Goal: Task Accomplishment & Management: Complete application form

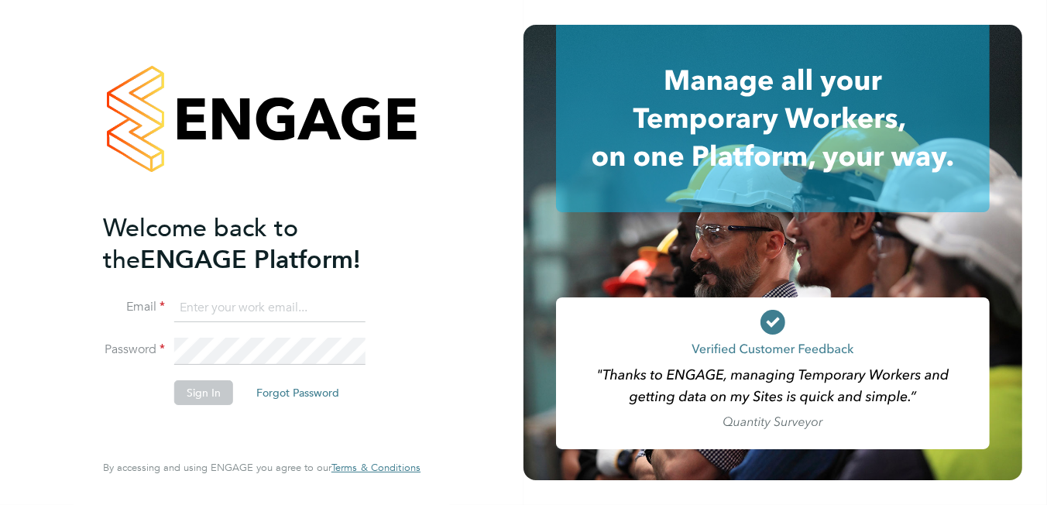
type input "brooke.m@net-temps.co.uk"
click at [194, 396] on button "Sign In" at bounding box center [203, 392] width 59 height 25
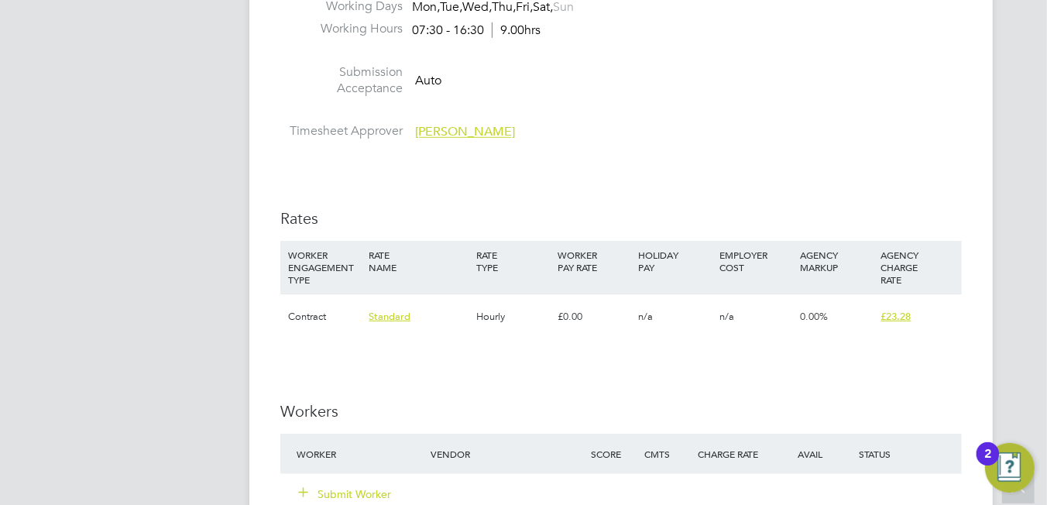
scroll to position [1084, 0]
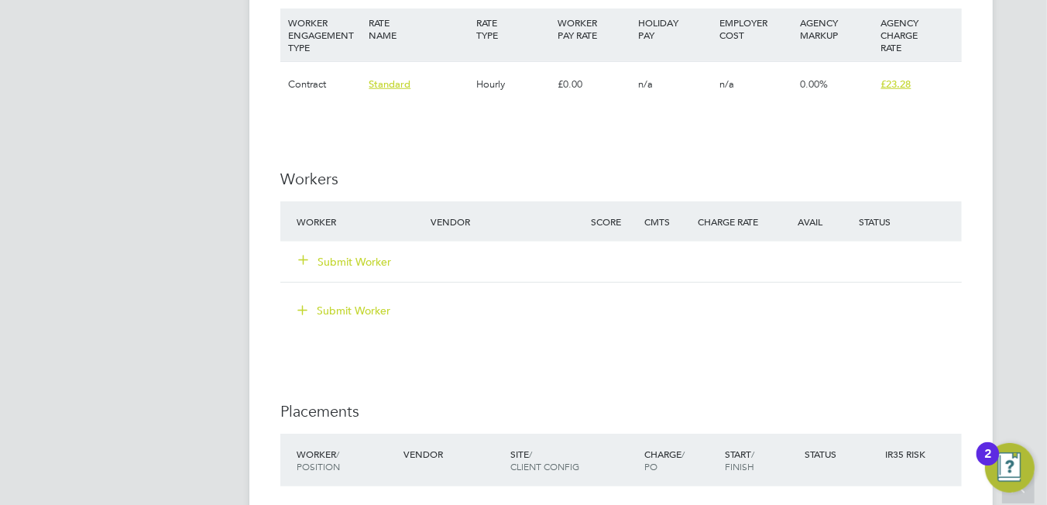
click at [355, 259] on button "Submit Worker" at bounding box center [345, 261] width 93 height 15
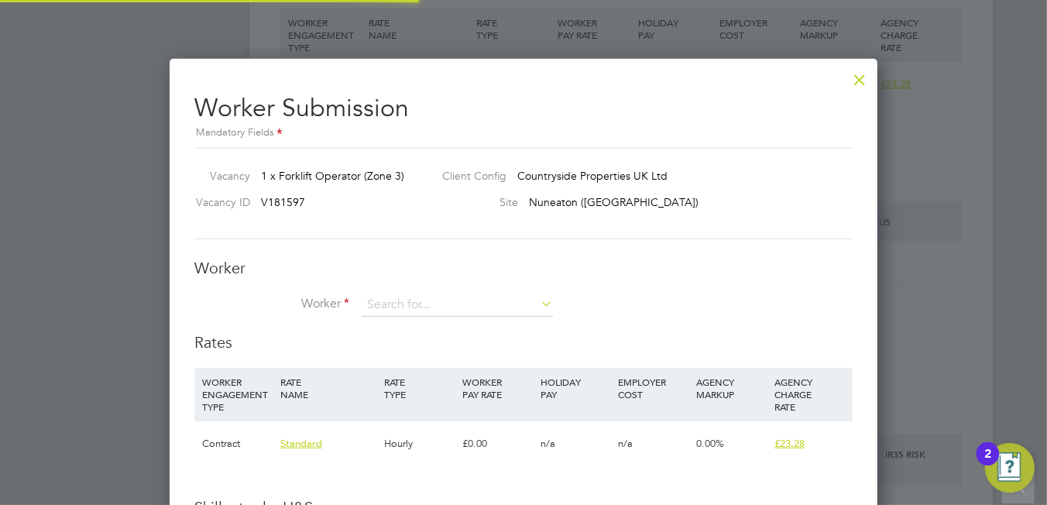
scroll to position [999, 708]
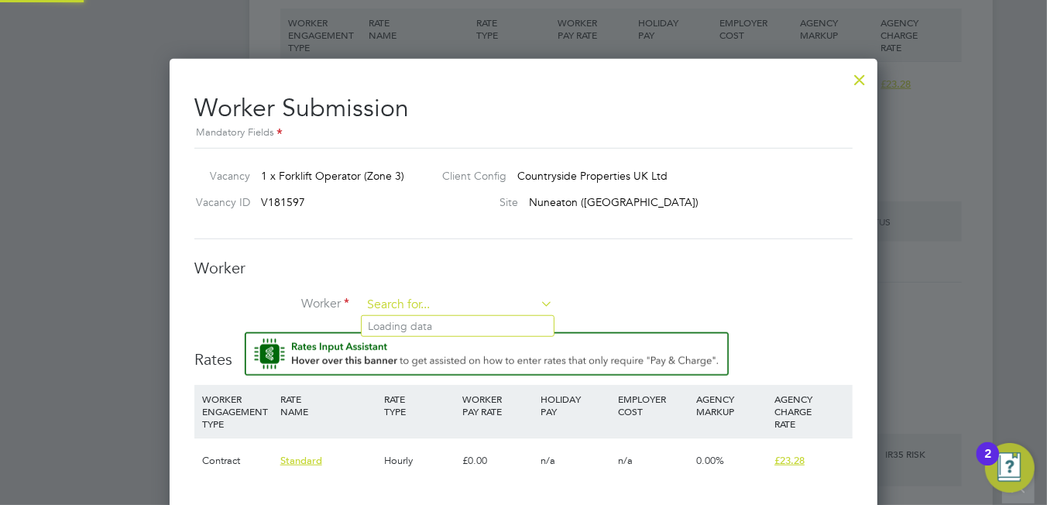
click at [409, 299] on input at bounding box center [456, 304] width 191 height 23
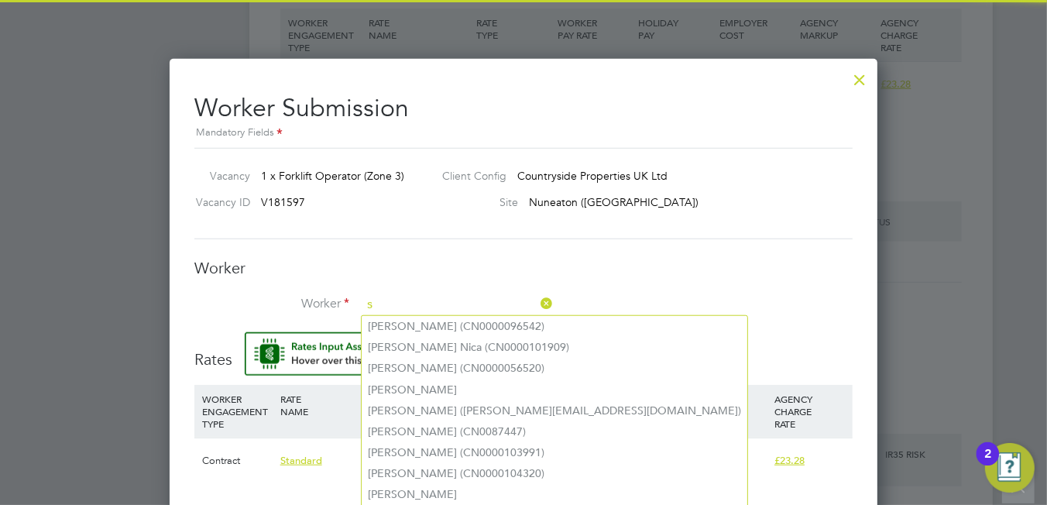
scroll to position [7, 8]
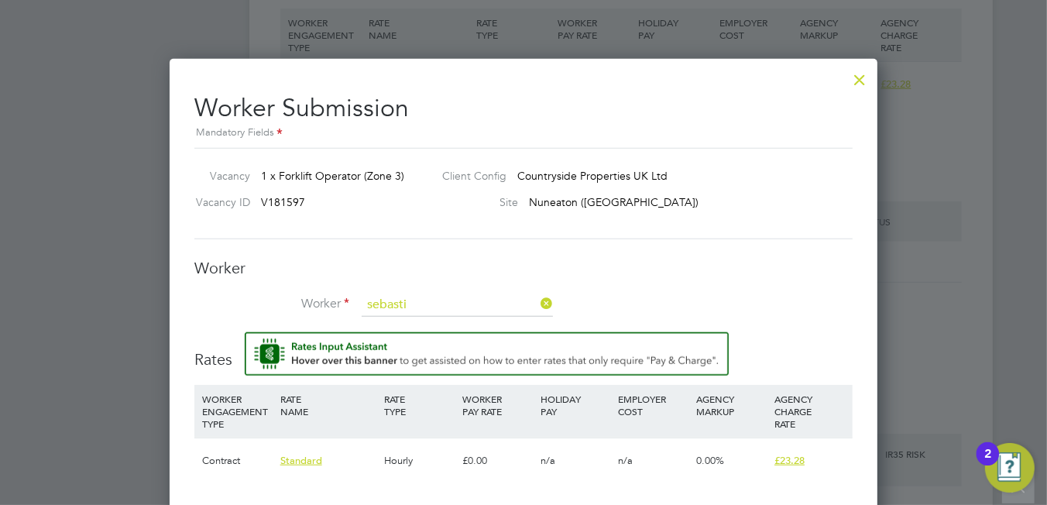
click at [447, 372] on li "Sebasti an [PERSON_NAME] (CN0000088603)" at bounding box center [485, 368] width 248 height 21
type input "[PERSON_NAME] (CN0000088603)"
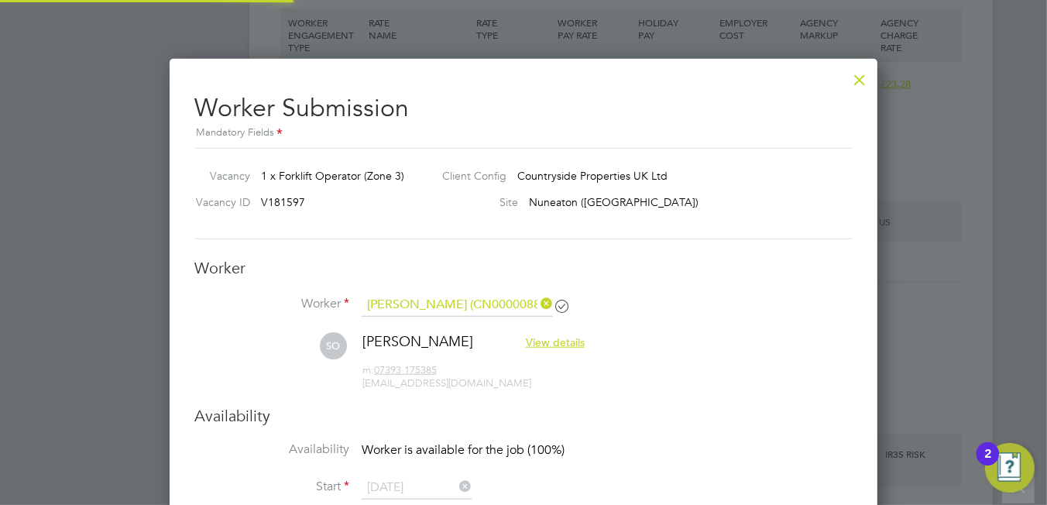
scroll to position [1334, 708]
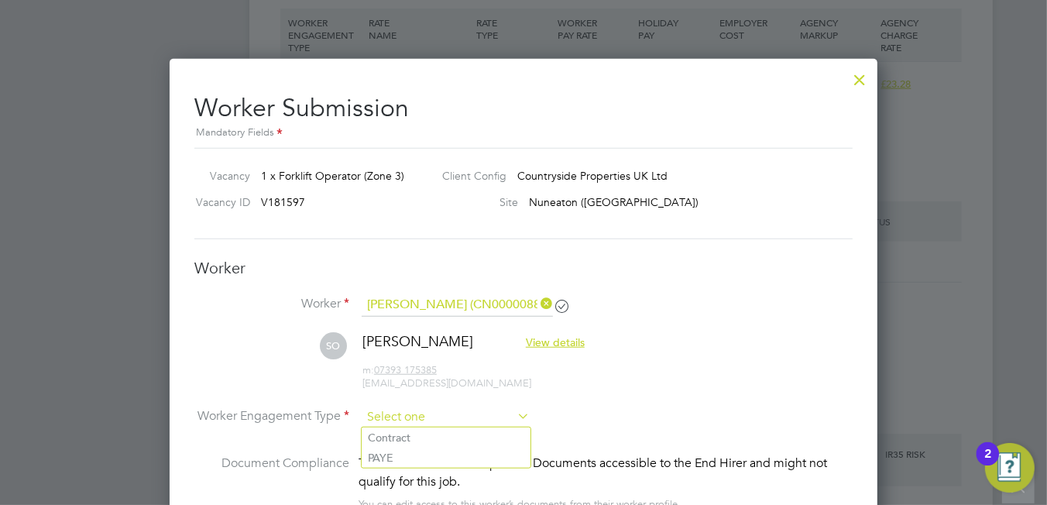
click at [445, 416] on input at bounding box center [445, 417] width 168 height 23
click at [407, 440] on li "Contract" at bounding box center [445, 437] width 169 height 20
type input "Contract"
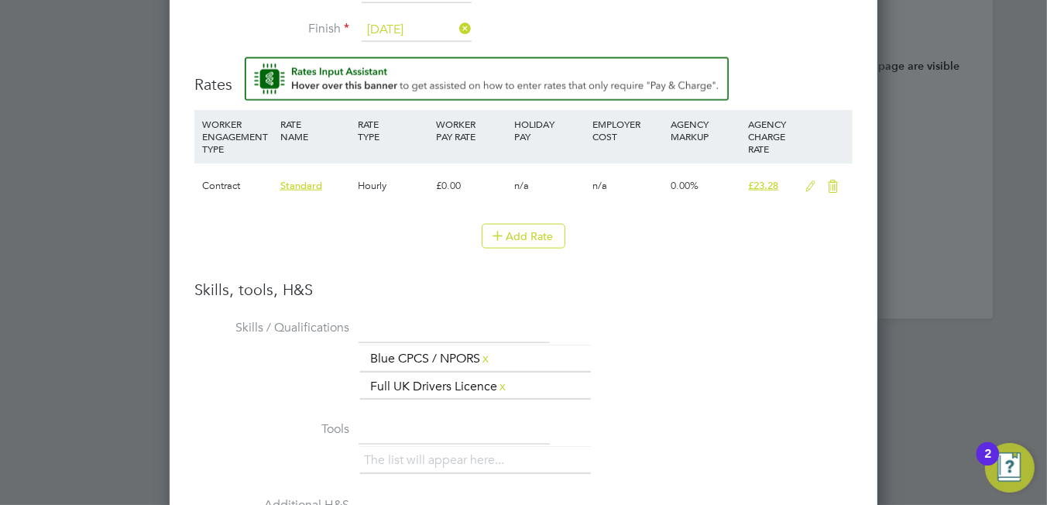
click at [805, 183] on icon at bounding box center [809, 186] width 19 height 12
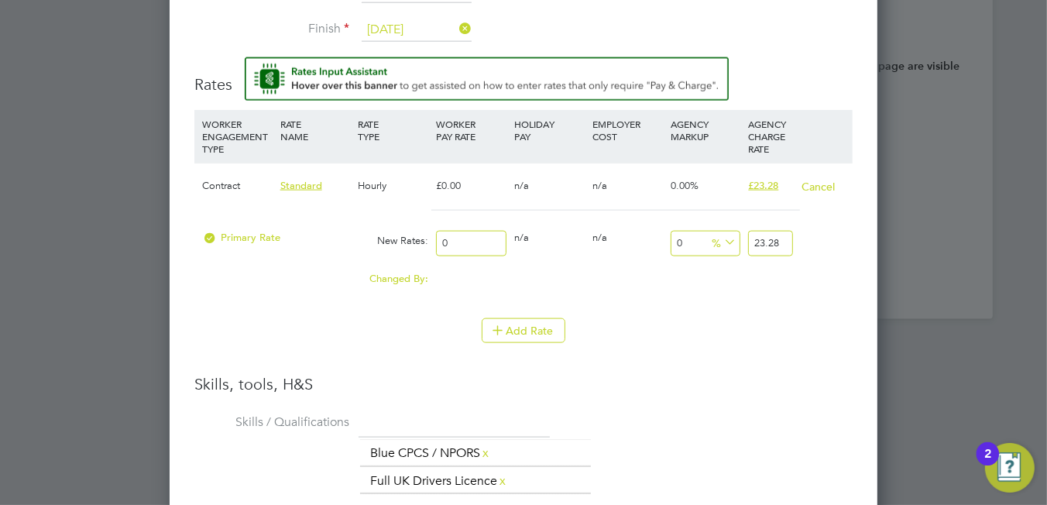
drag, startPoint x: 479, startPoint y: 248, endPoint x: 429, endPoint y: 233, distance: 52.6
click at [427, 235] on div "Primary Rate New Rates: 0 0 n/a 0 n/a 0 0 % 23.28" at bounding box center [523, 243] width 658 height 41
type input "2"
type input "20"
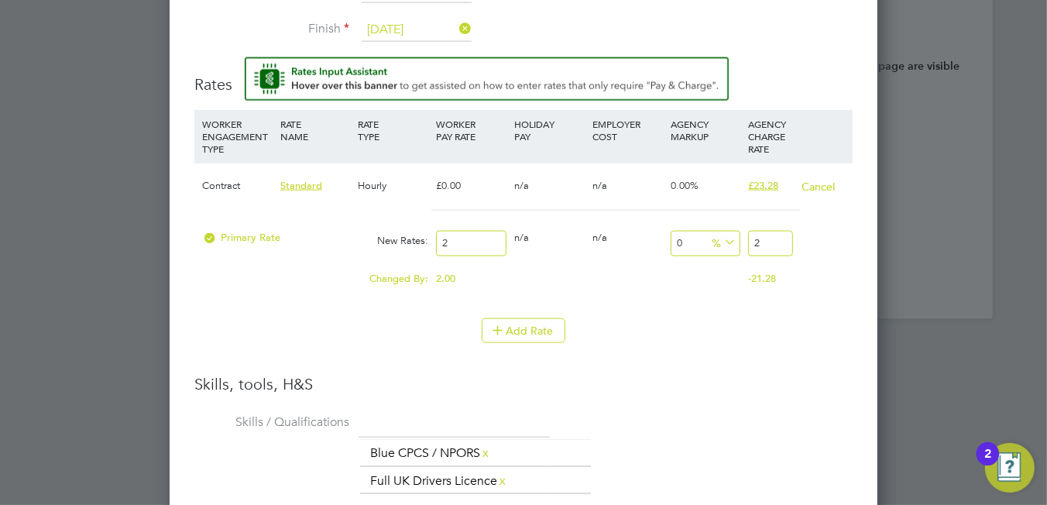
type input "20"
type input "20.00"
drag, startPoint x: 776, startPoint y: 238, endPoint x: 735, endPoint y: 228, distance: 42.4
click at [730, 228] on div "Primary Rate New Rates: 20.00 0 n/a 0 n/a 0 0 % 20" at bounding box center [523, 243] width 658 height 41
type input "-90"
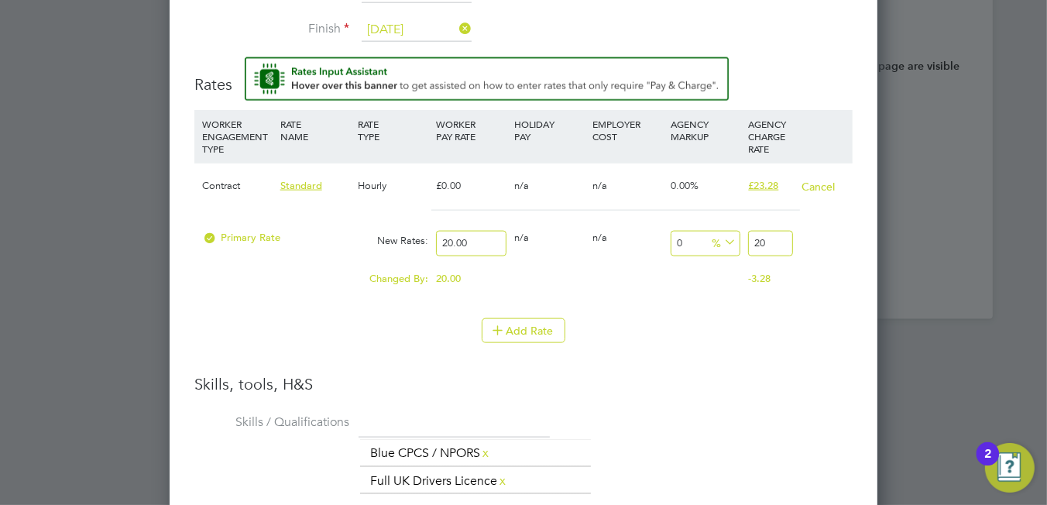
type input "2"
type input "15"
type input "23"
type input "16"
type input "23.2"
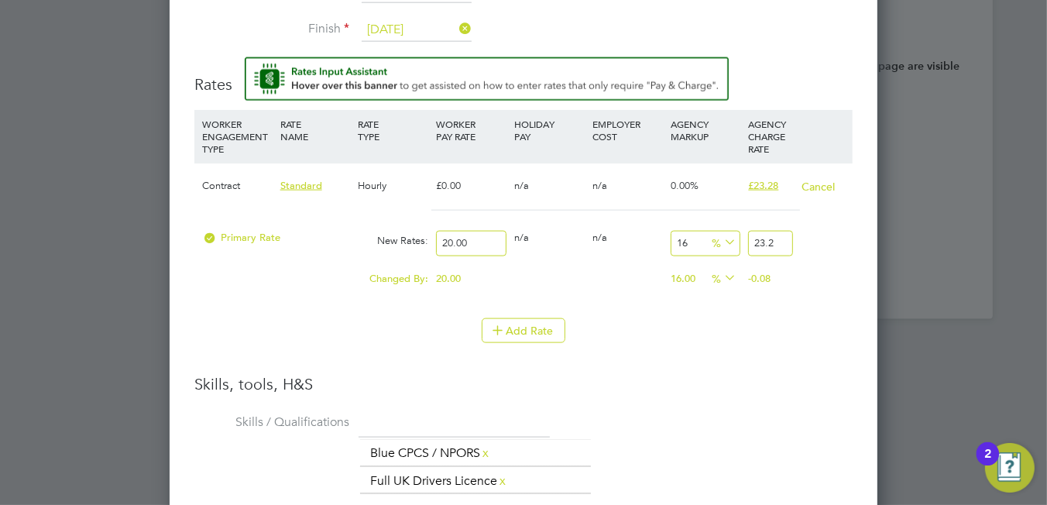
type input "16.4"
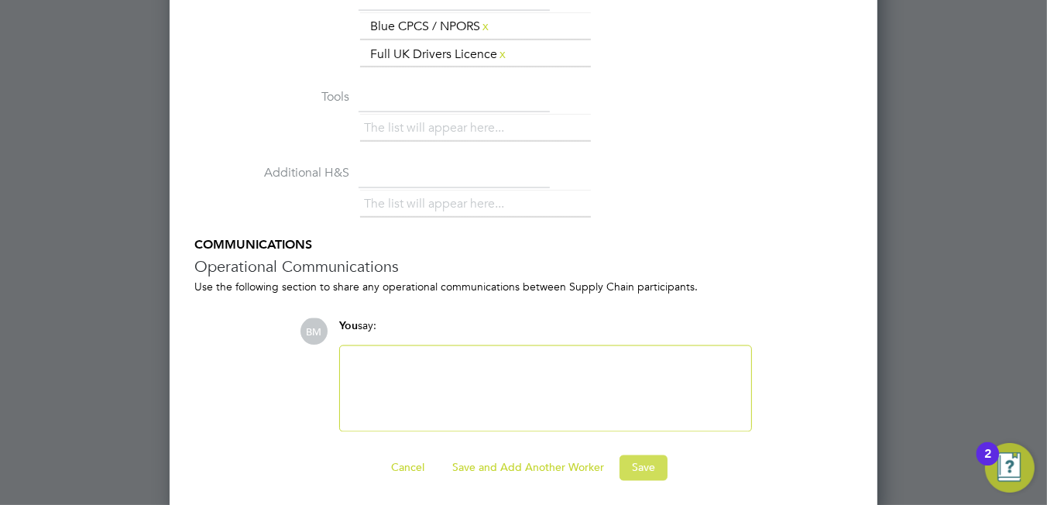
type input "23.28"
click at [654, 470] on button "Save" at bounding box center [643, 467] width 48 height 25
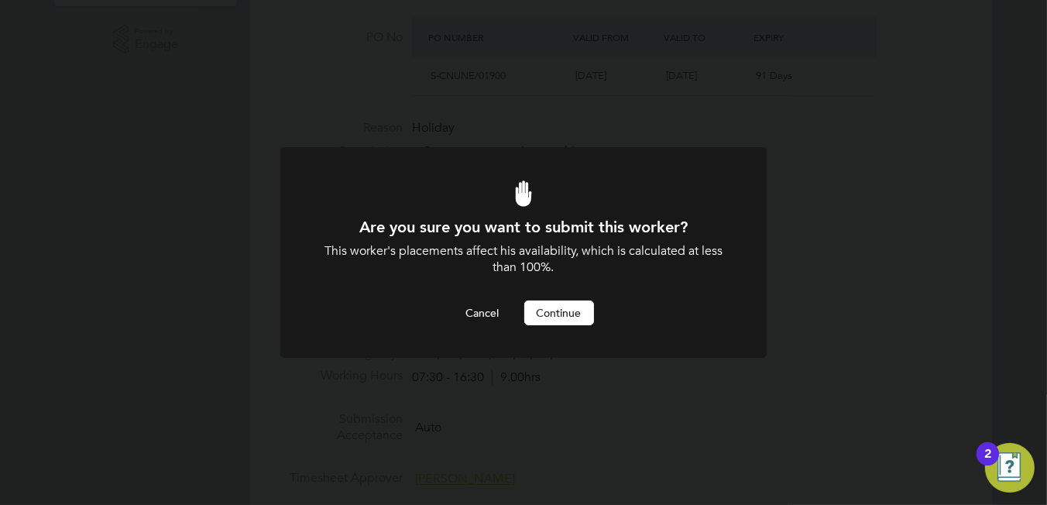
click at [570, 320] on button "Continue" at bounding box center [559, 312] width 70 height 25
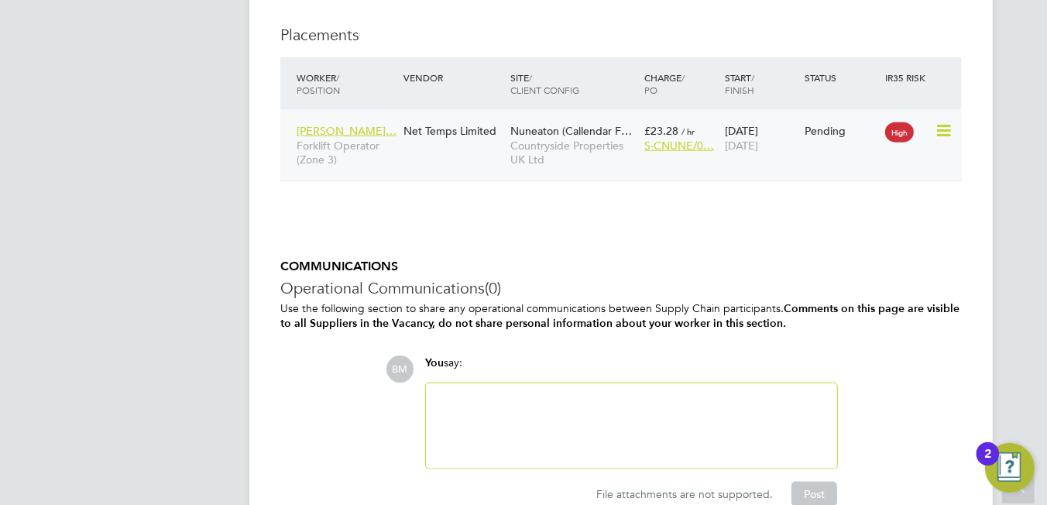
click at [941, 128] on icon at bounding box center [941, 131] width 15 height 19
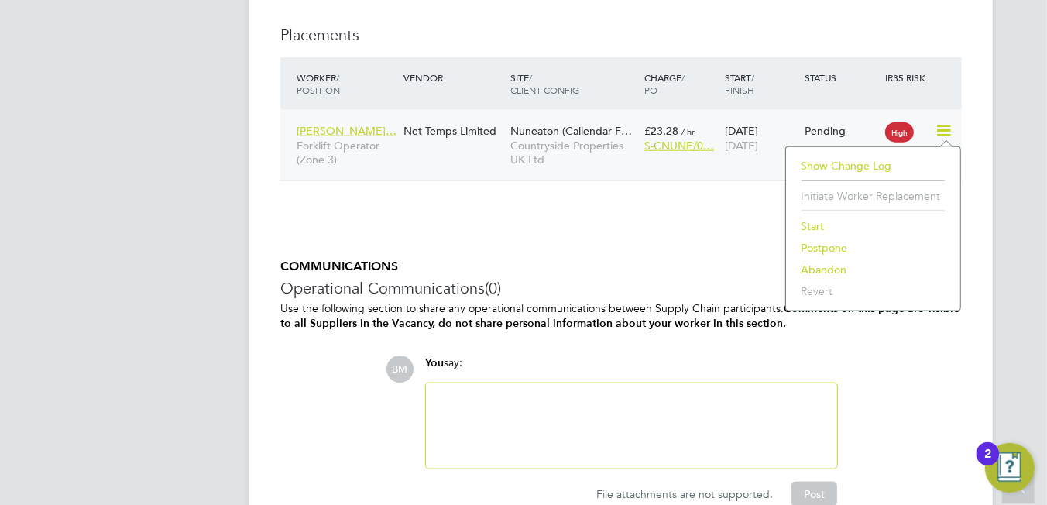
click at [808, 228] on li "Start" at bounding box center [872, 226] width 159 height 22
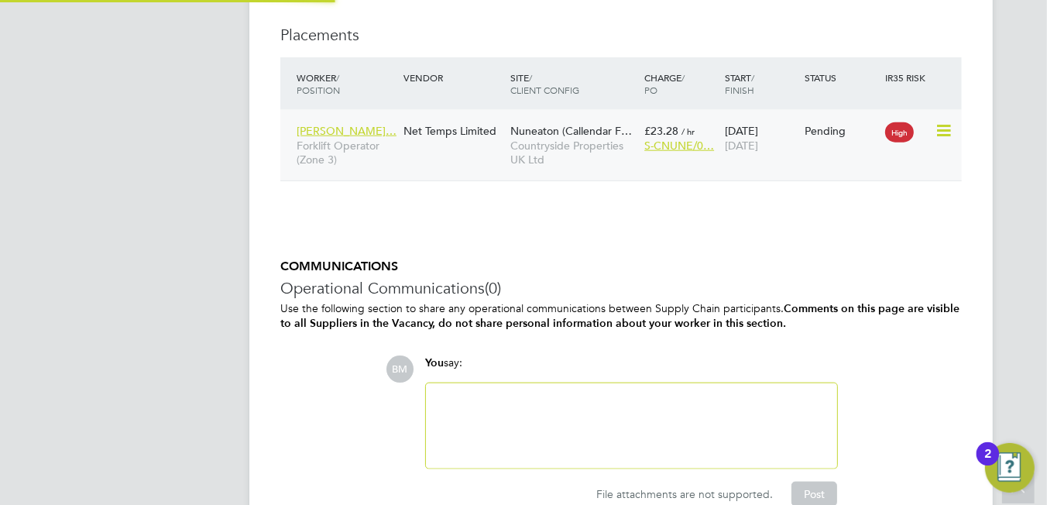
type input "[PERSON_NAME]"
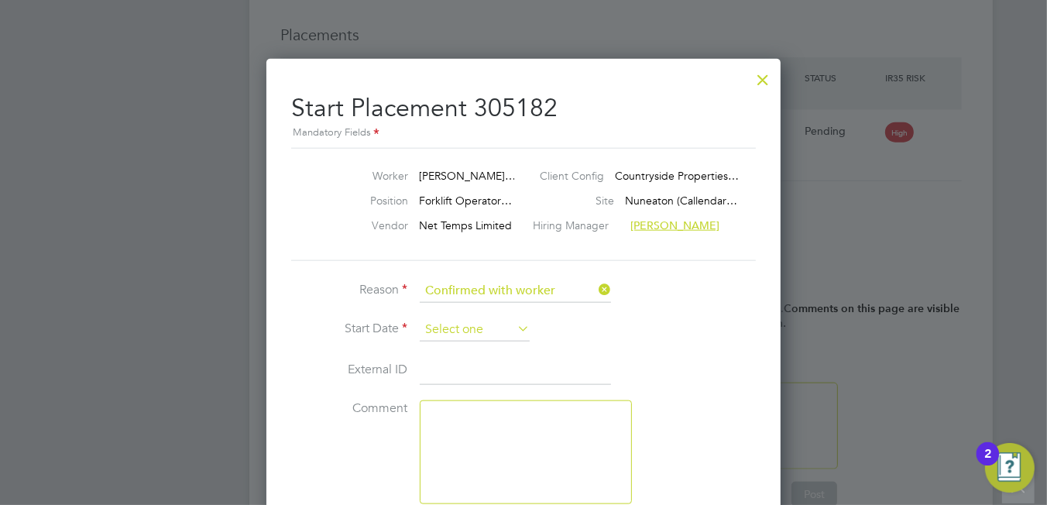
click at [469, 327] on input at bounding box center [475, 329] width 110 height 23
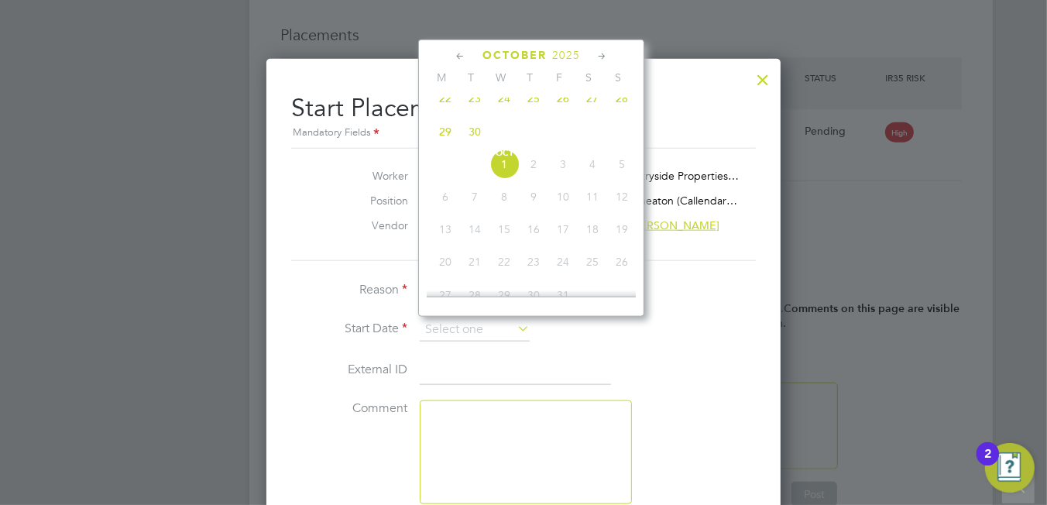
click at [442, 109] on span "22" at bounding box center [444, 98] width 29 height 29
type input "[DATE]"
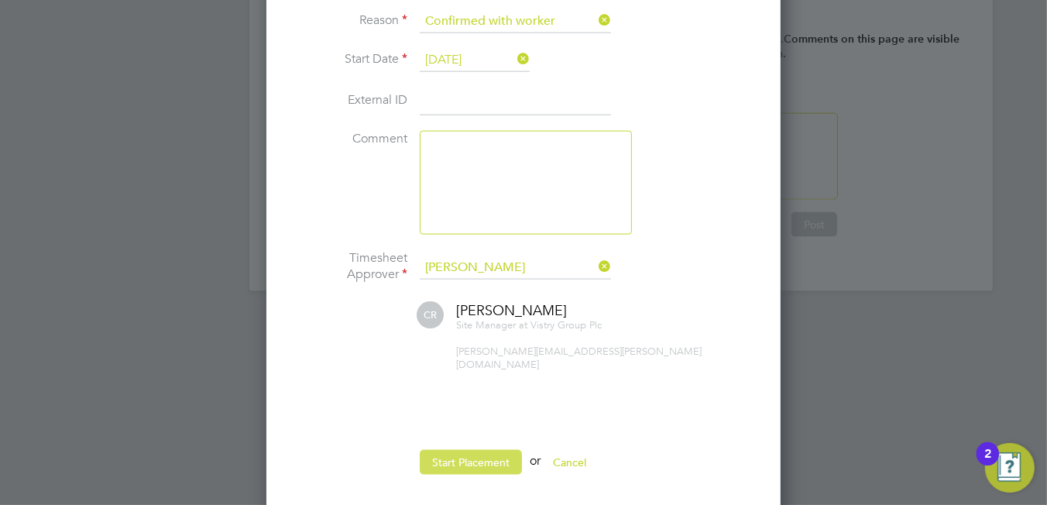
click at [481, 450] on button "Start Placement" at bounding box center [471, 462] width 102 height 25
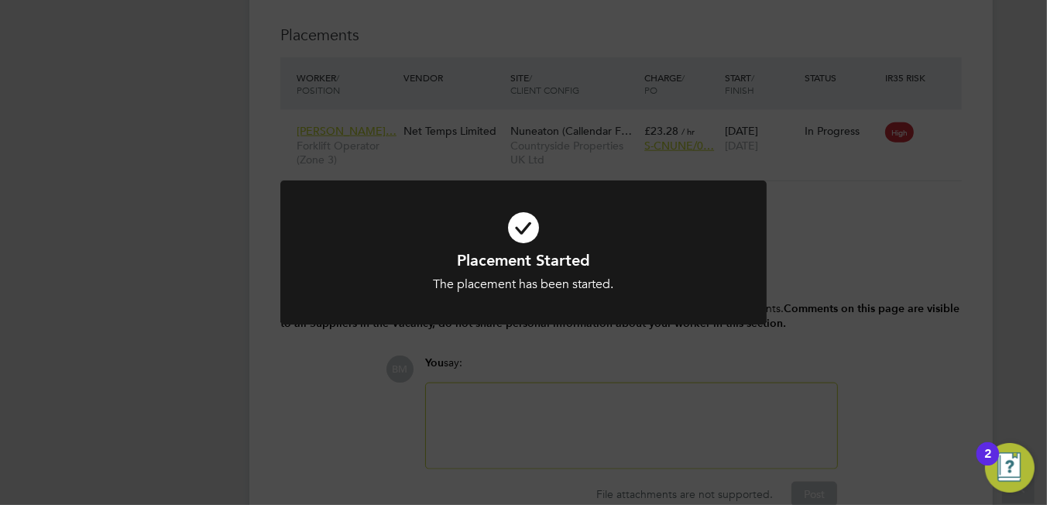
drag, startPoint x: 546, startPoint y: 229, endPoint x: 516, endPoint y: 225, distance: 31.2
click at [543, 230] on icon at bounding box center [523, 227] width 403 height 60
